Goal: Task Accomplishment & Management: Use online tool/utility

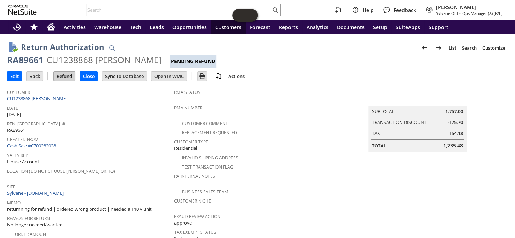
click at [64, 77] on input "Refund" at bounding box center [64, 75] width 21 height 9
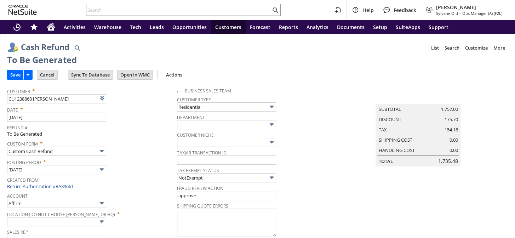
type input "Regions - Merchant 0414"
type input "Headquarters : Head... : Pending Testing"
type input "-10.0%"
click at [9, 74] on input "Save" at bounding box center [15, 74] width 16 height 9
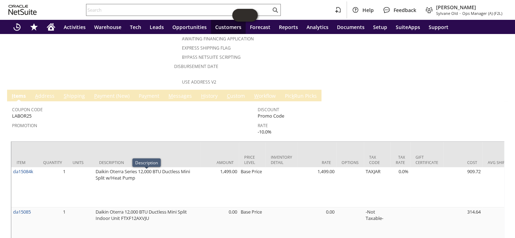
scroll to position [316, 0]
